Goal: Task Accomplishment & Management: Manage account settings

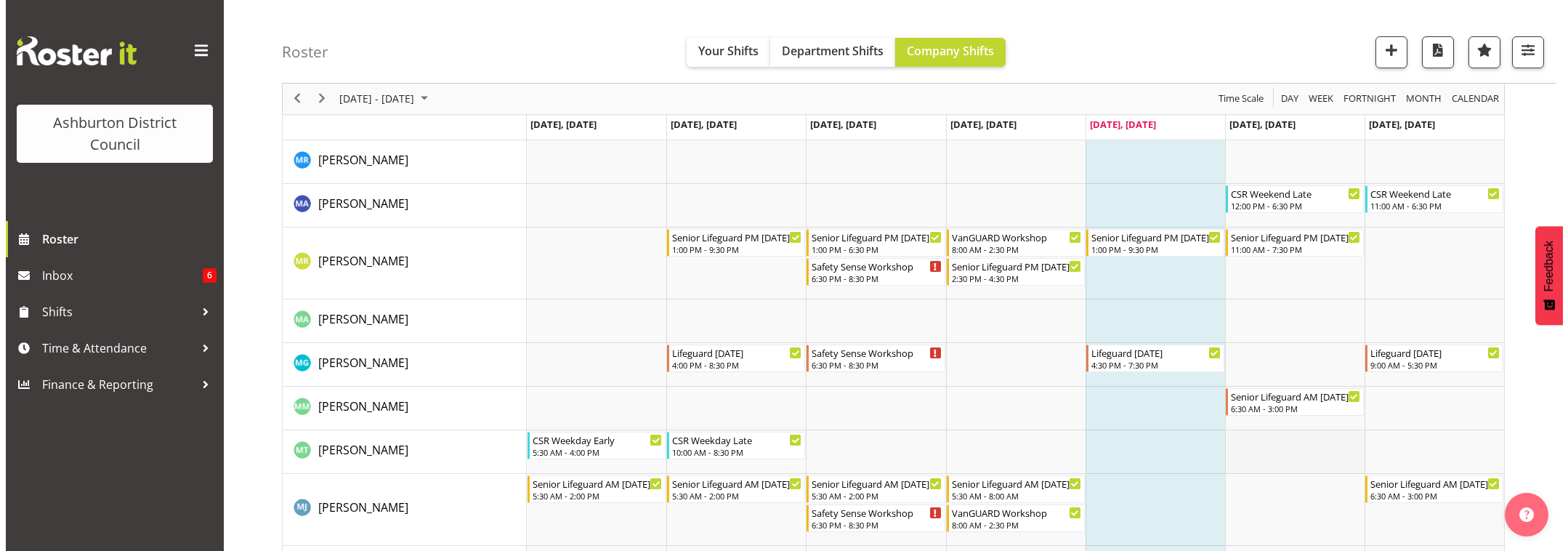
scroll to position [2714, 0]
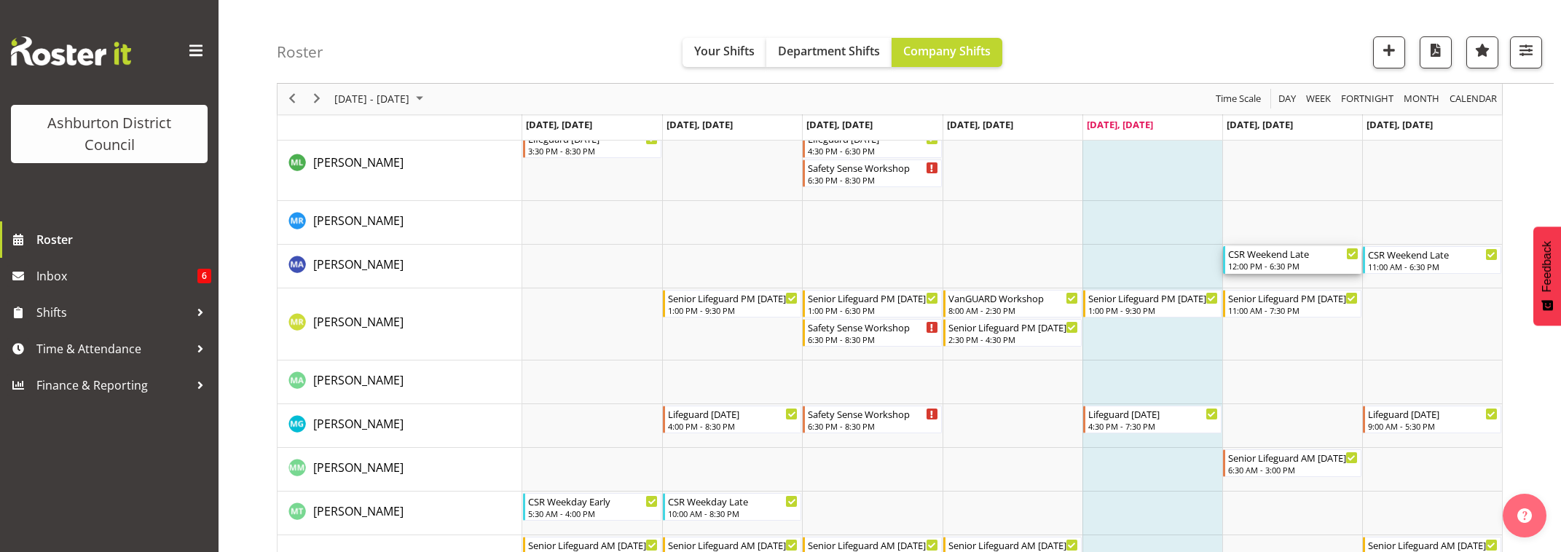
click at [1284, 272] on div "CSR Weekend Late 12:00 PM - 6:30 PM" at bounding box center [1293, 260] width 130 height 28
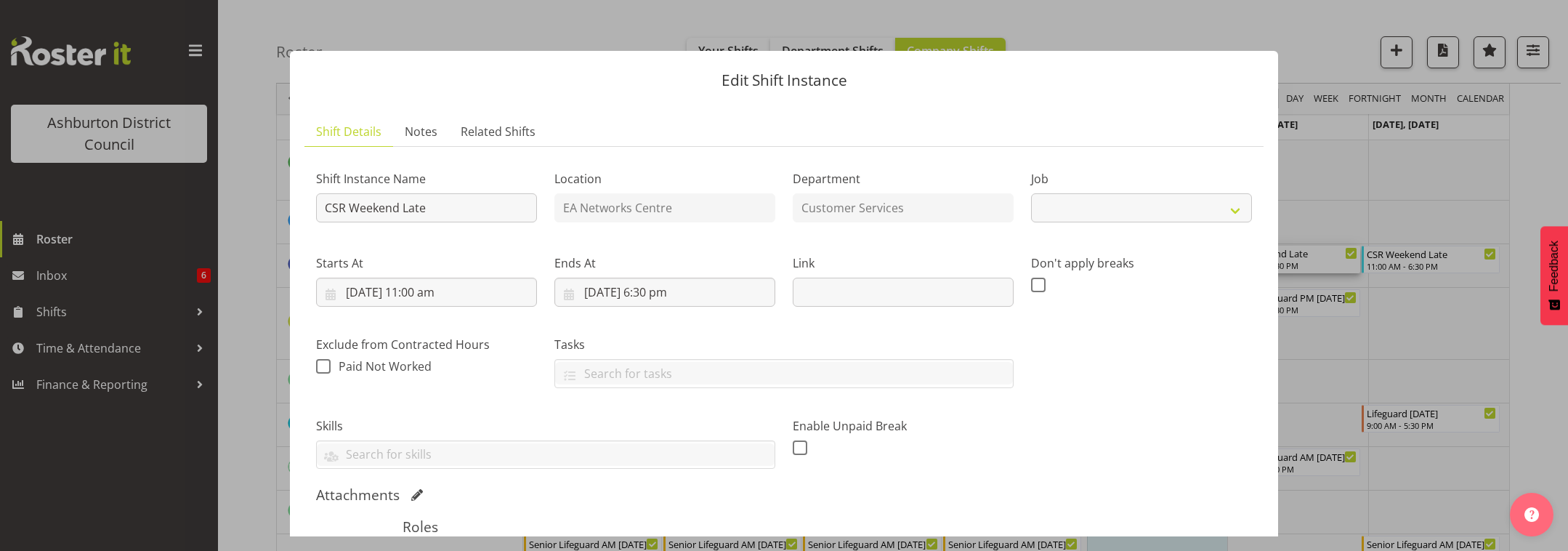
select select "30"
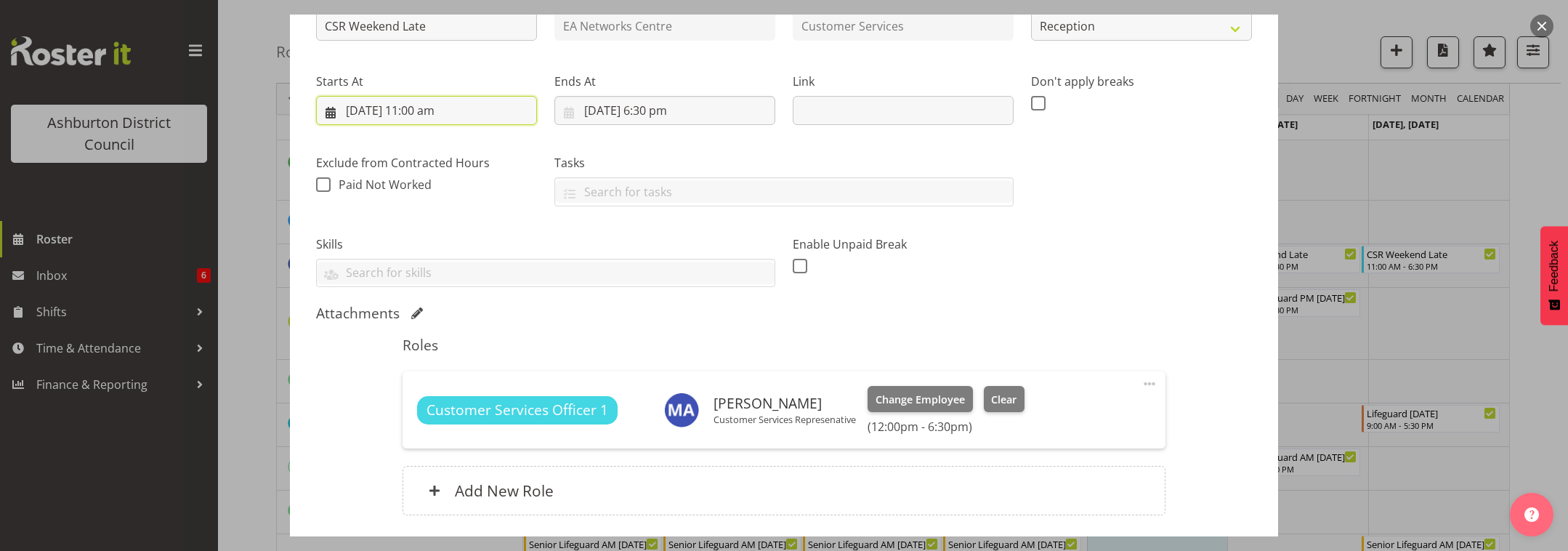
drag, startPoint x: 421, startPoint y: 119, endPoint x: 441, endPoint y: 143, distance: 31.2
click at [421, 118] on input "[DATE] 11:00 am" at bounding box center [426, 110] width 220 height 29
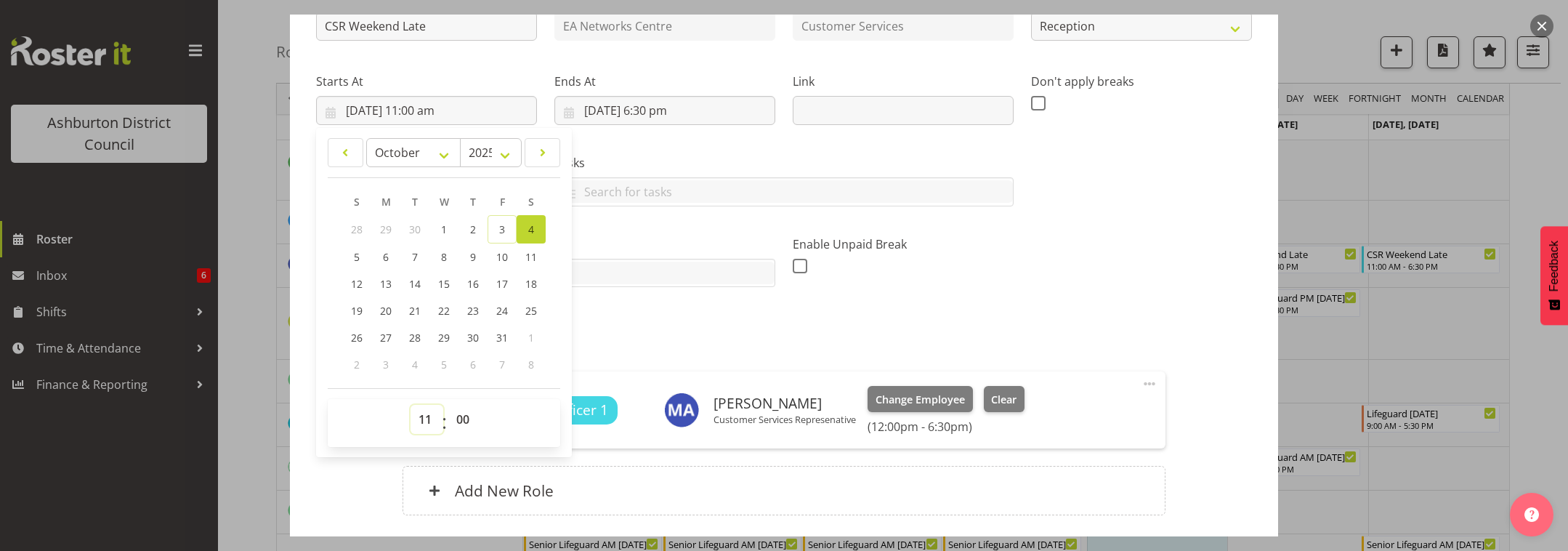
click at [424, 419] on select "00 01 02 03 04 05 06 07 08 09 10 11 12 13 14 15 16 17 18 19 20 21 22 23" at bounding box center [427, 419] width 33 height 29
click at [411, 405] on select "00 01 02 03 04 05 06 07 08 09 10 11 12 13 14 15 16 17 18 19 20 21 22 23" at bounding box center [427, 419] width 33 height 29
click at [1141, 387] on span at bounding box center [1149, 383] width 17 height 17
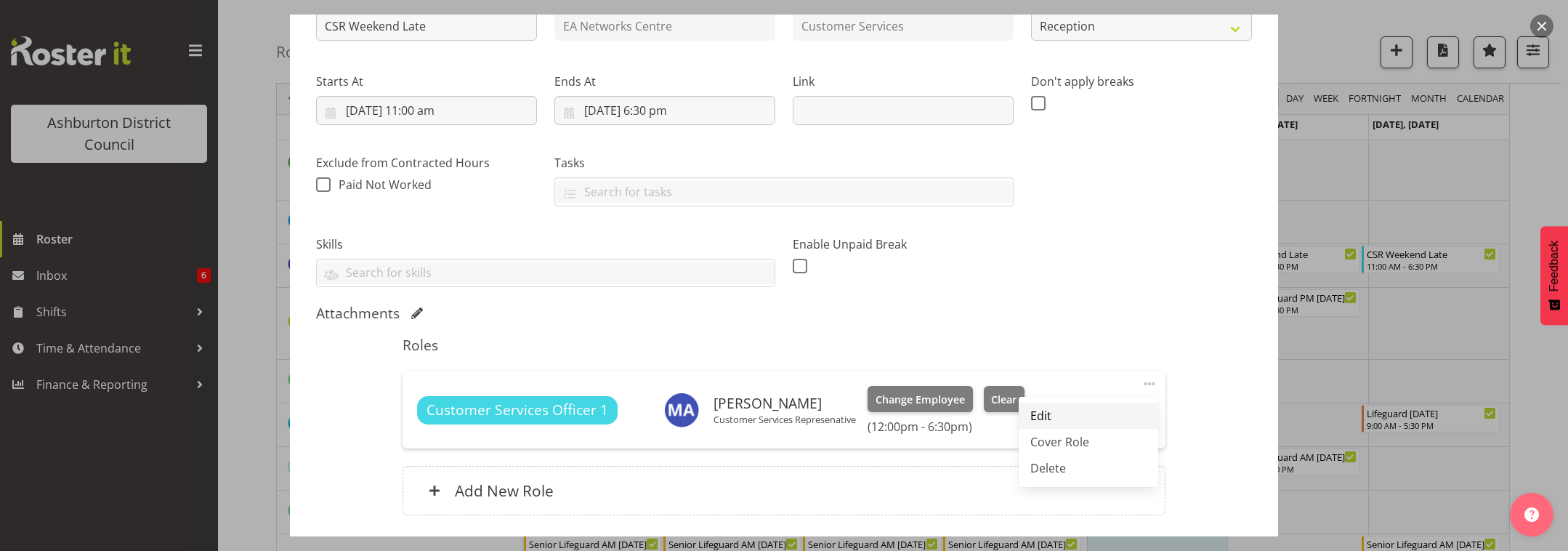
click at [1039, 419] on link "Edit" at bounding box center [1088, 416] width 140 height 26
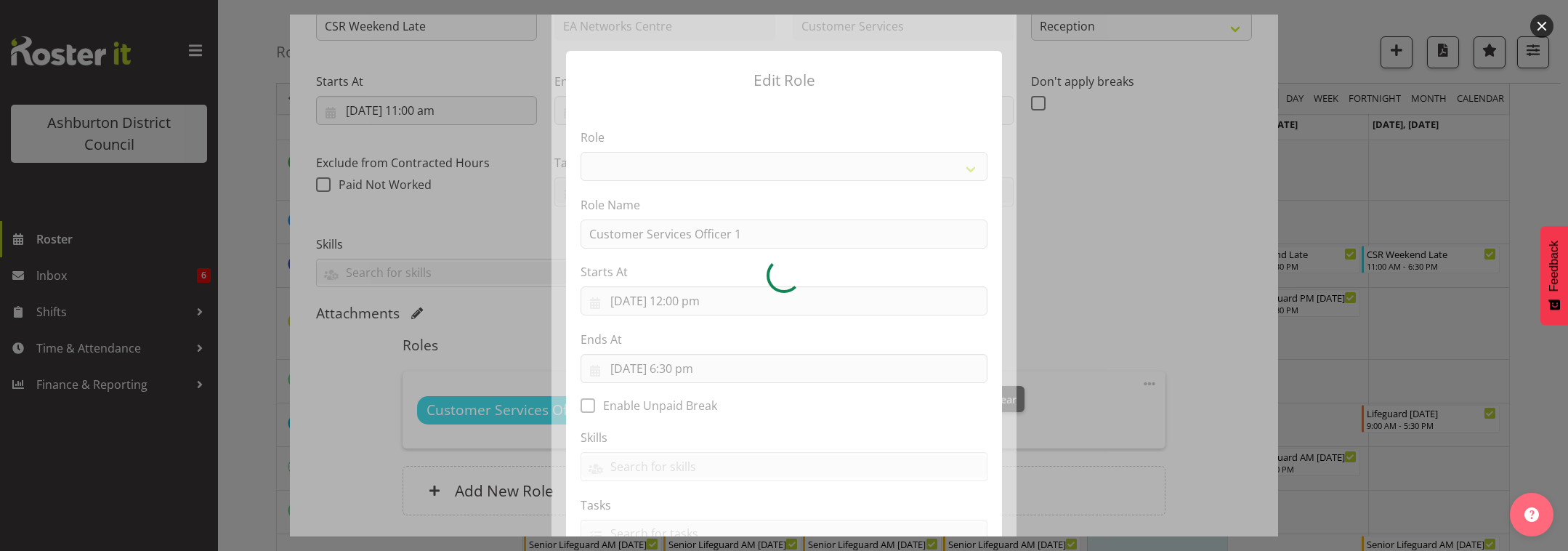
select select "82"
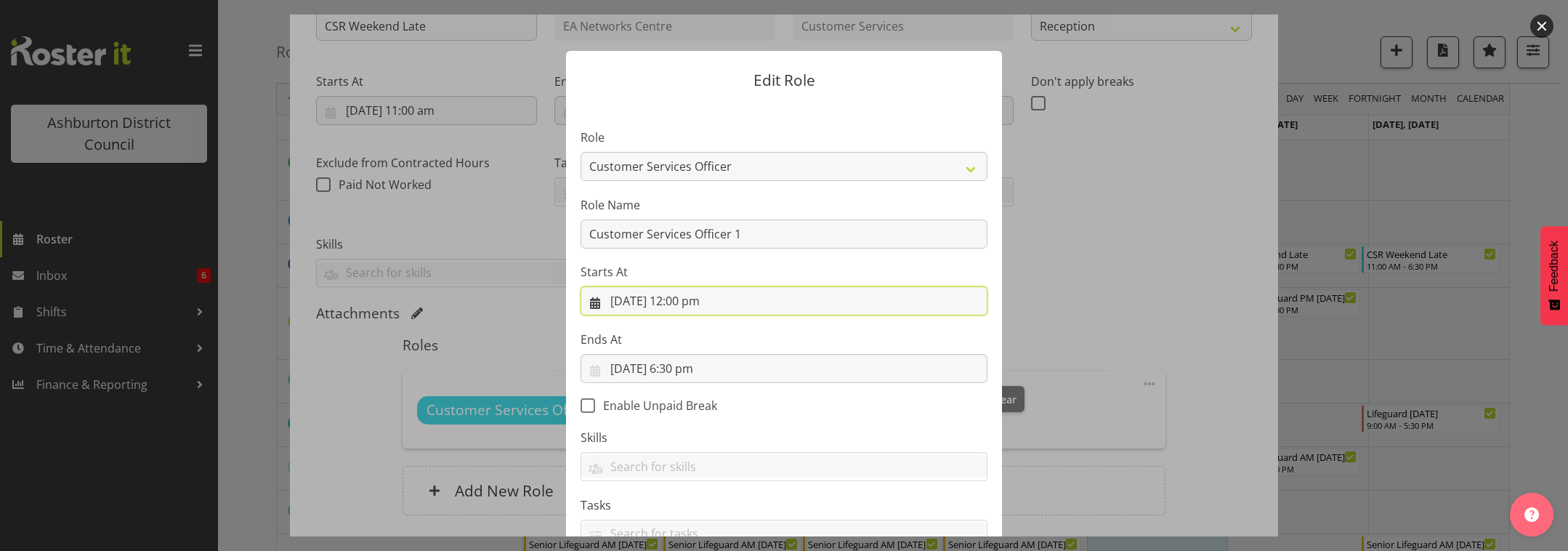
click at [686, 304] on input "[DATE] 12:00 pm" at bounding box center [784, 300] width 407 height 29
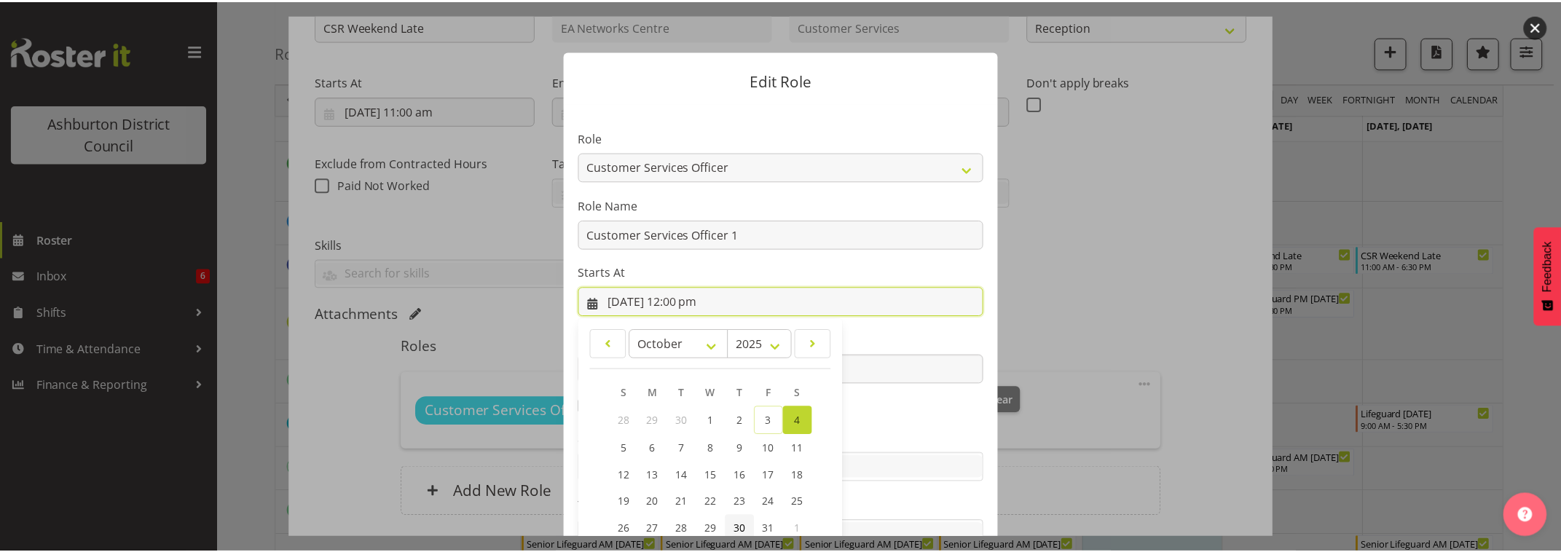
scroll to position [111, 0]
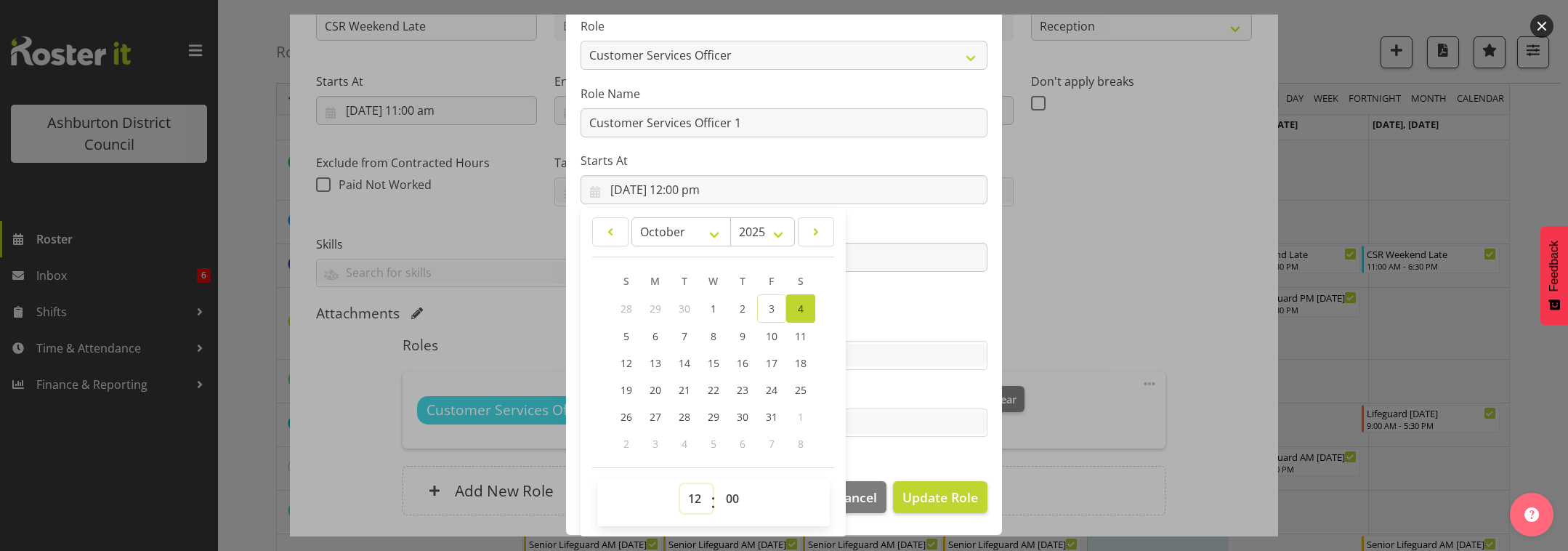
click at [685, 498] on select "00 01 02 03 04 05 06 07 08 09 10 11 12 13 14 15 16 17 18 19 20 21 22 23" at bounding box center [696, 498] width 33 height 29
select select "11"
click at [680, 484] on select "00 01 02 03 04 05 06 07 08 09 10 11 12 13 14 15 16 17 18 19 20 21 22 23" at bounding box center [696, 498] width 33 height 29
type input "[DATE] 11:00 am"
click at [941, 498] on span "Update Role" at bounding box center [941, 497] width 76 height 19
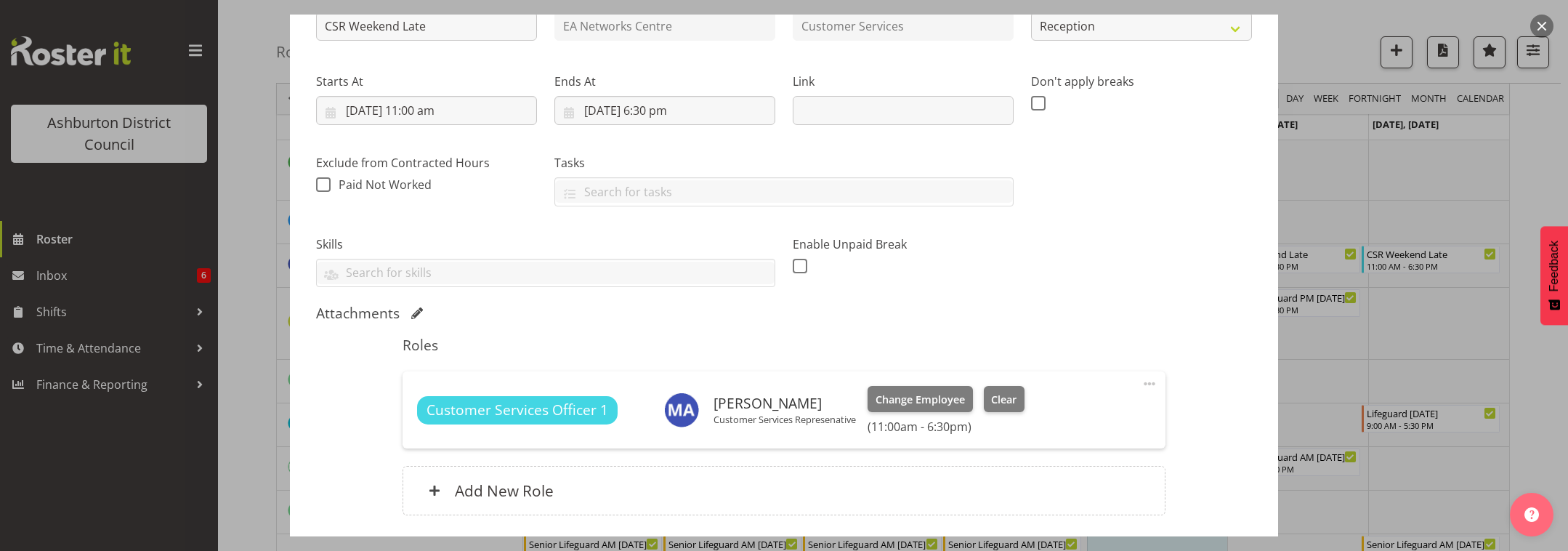
select select
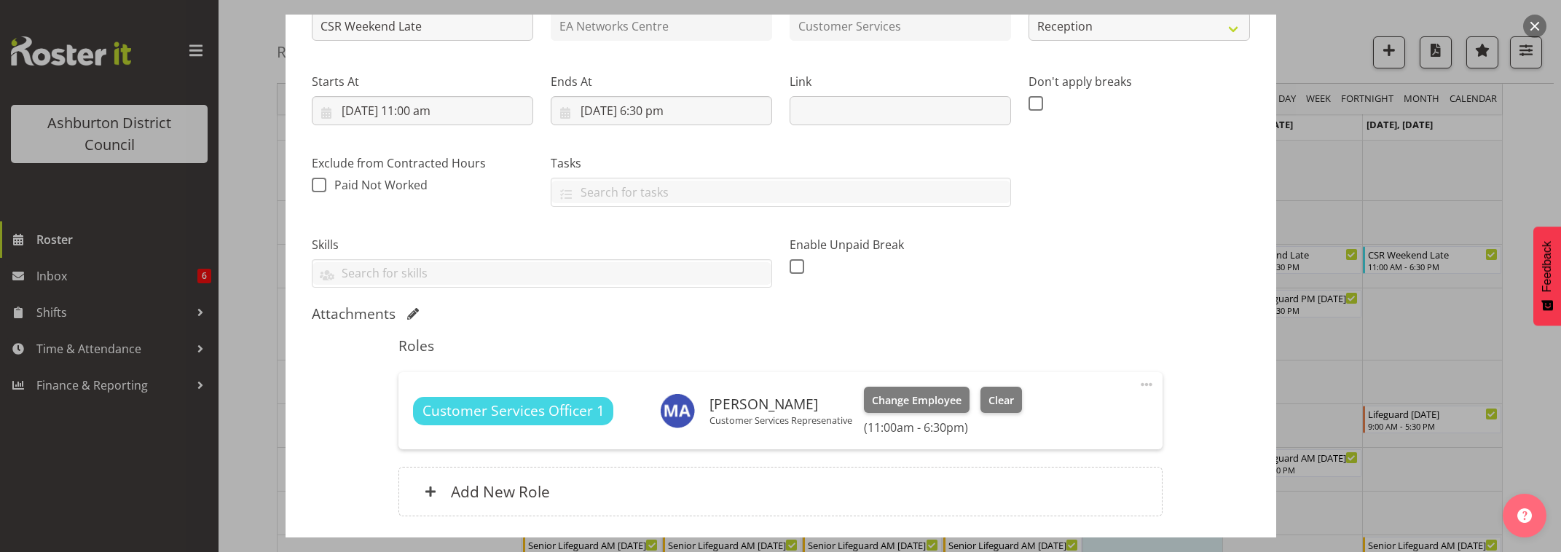
scroll to position [291, 0]
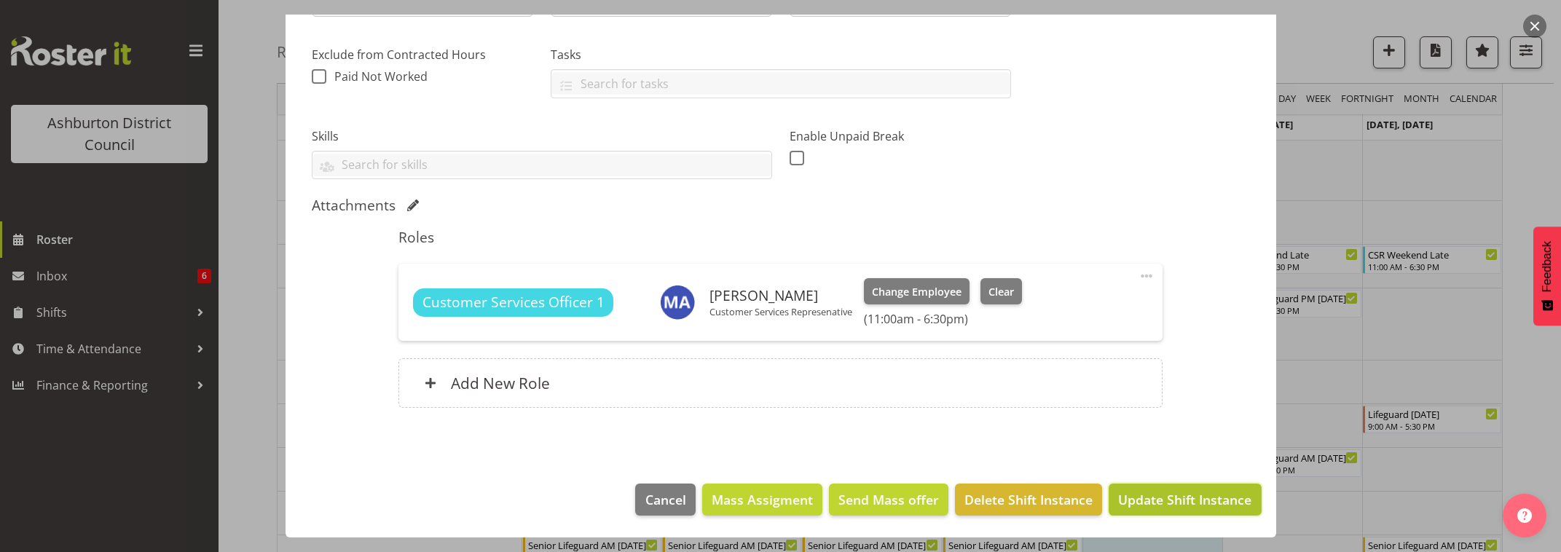
click at [1171, 504] on span "Update Shift Instance" at bounding box center [1184, 499] width 133 height 19
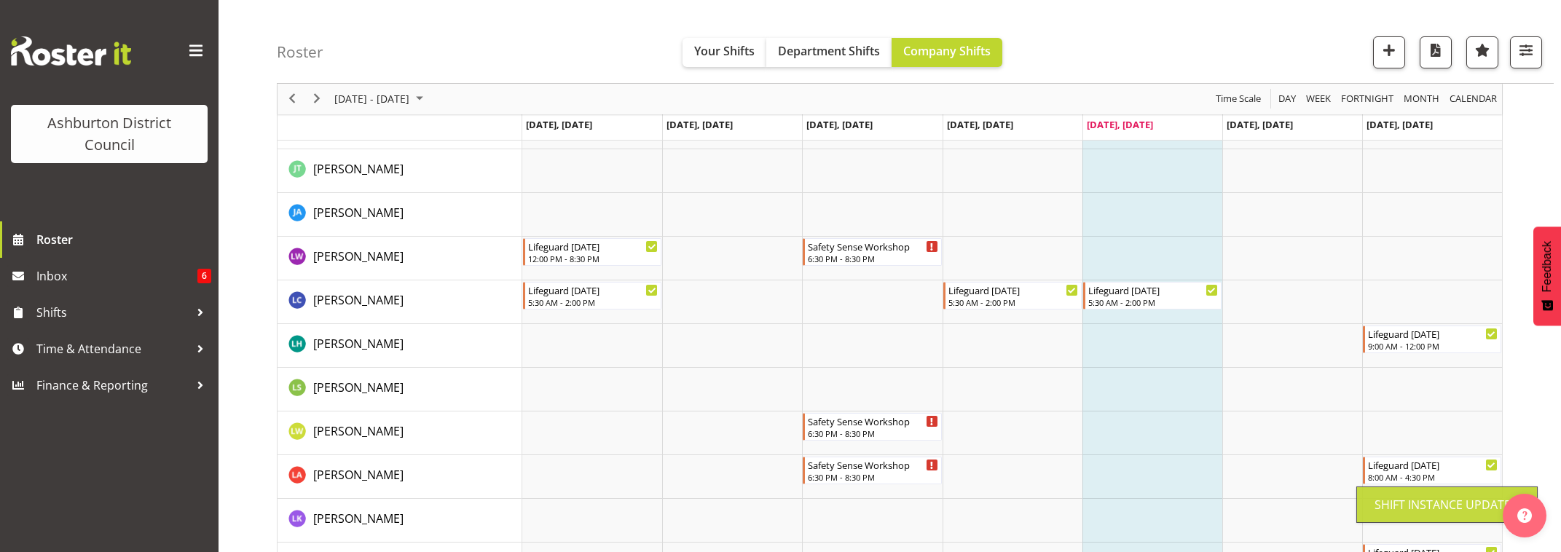
scroll to position [2719, 0]
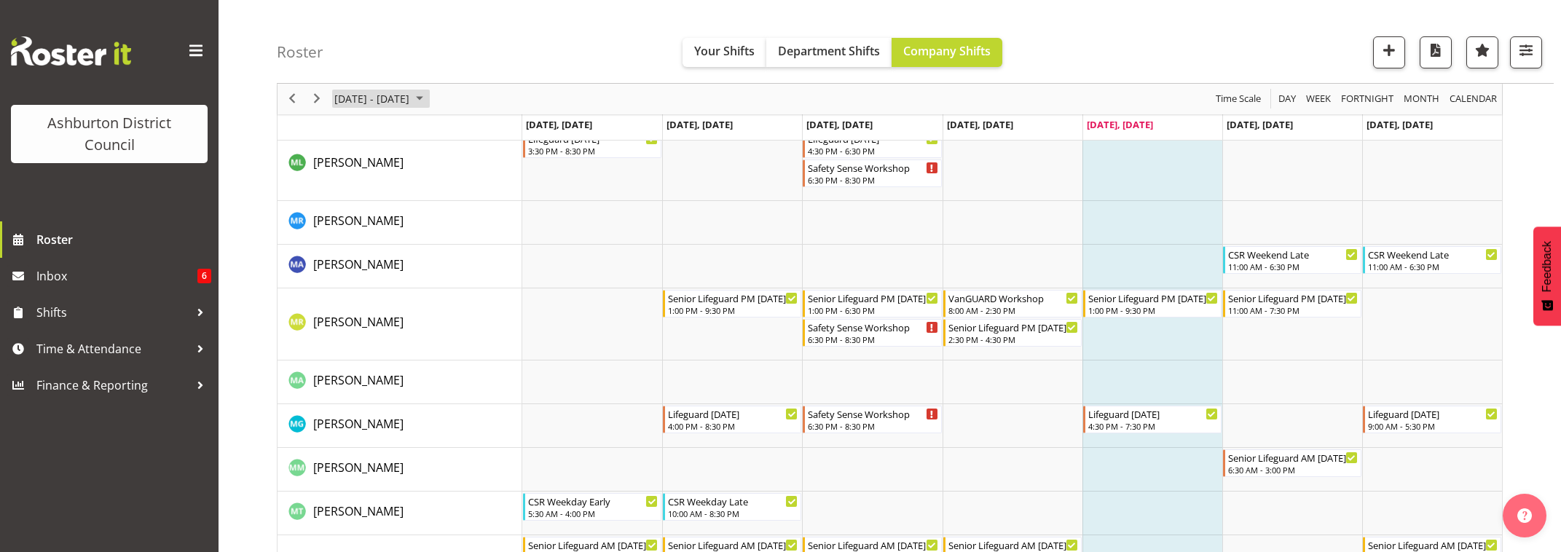
click at [399, 101] on span "[DATE] - [DATE]" at bounding box center [372, 99] width 78 height 18
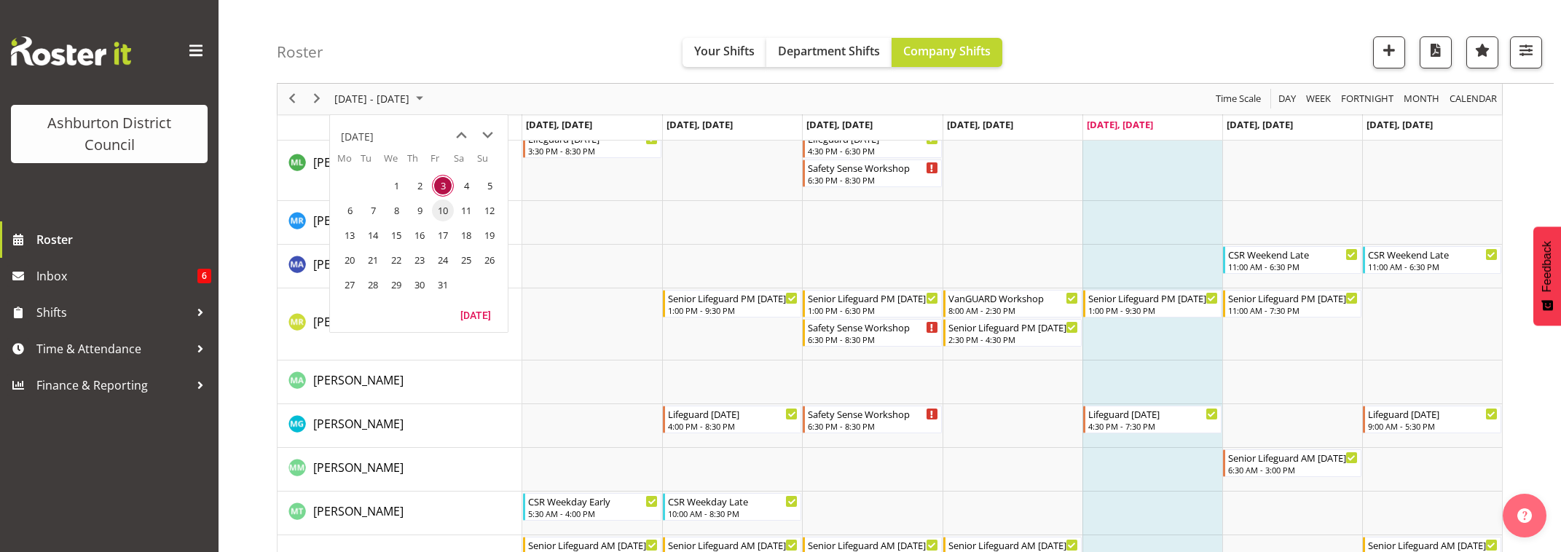
click at [442, 213] on span "10" at bounding box center [443, 211] width 22 height 22
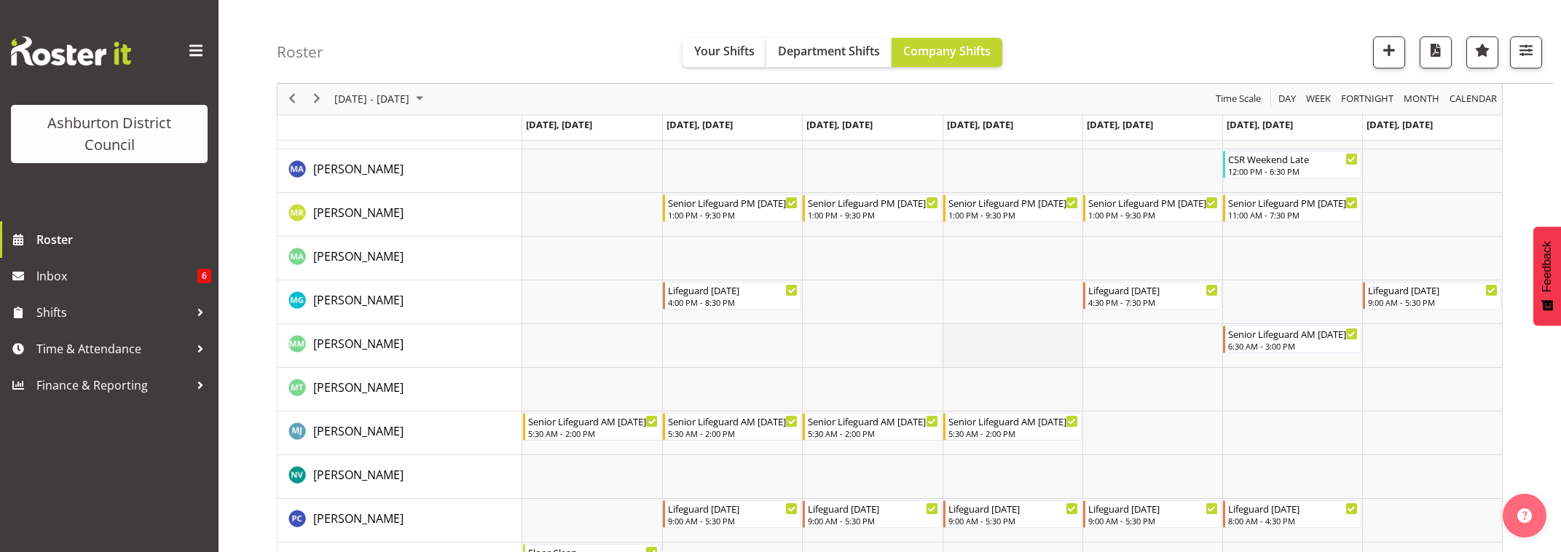
scroll to position [2294, 0]
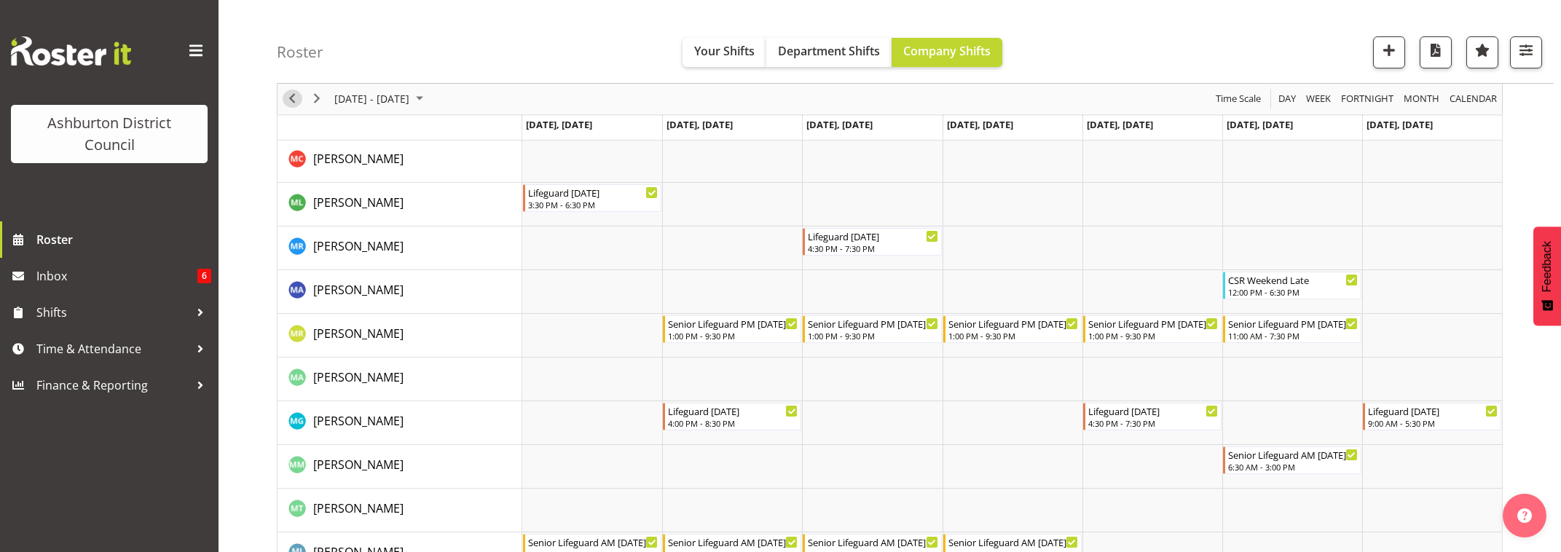
click at [295, 97] on span "Previous" at bounding box center [291, 99] width 17 height 18
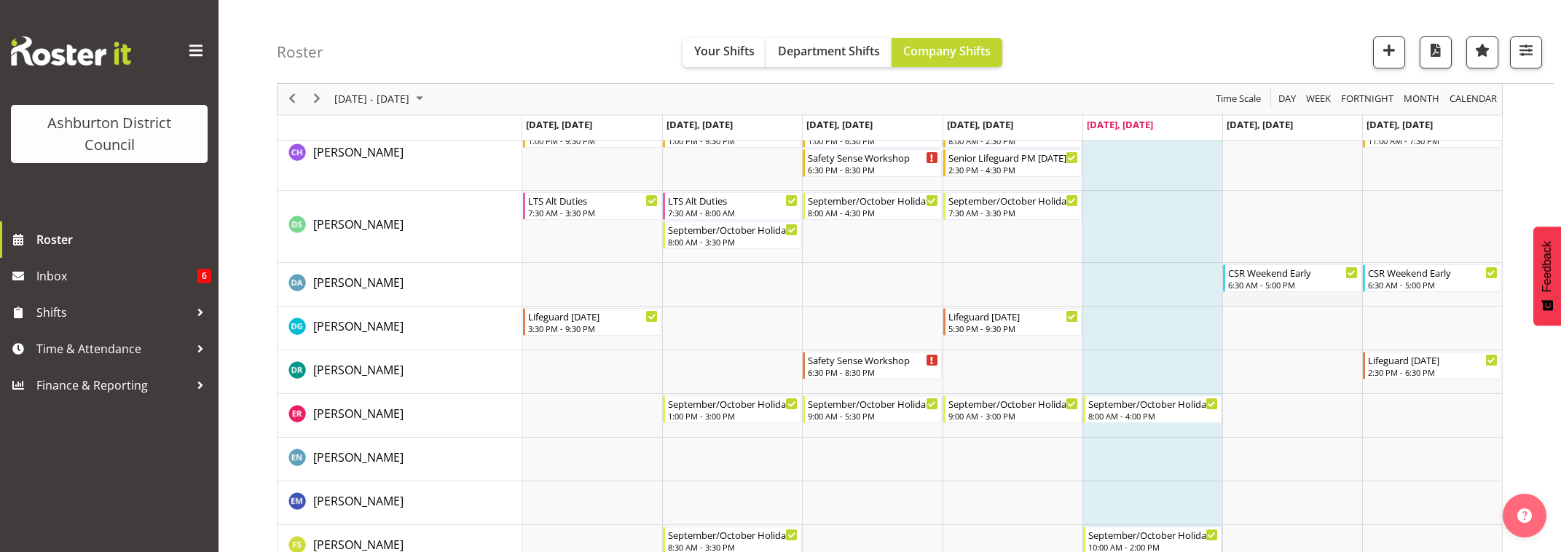
scroll to position [655, 0]
